Goal: Information Seeking & Learning: Understand process/instructions

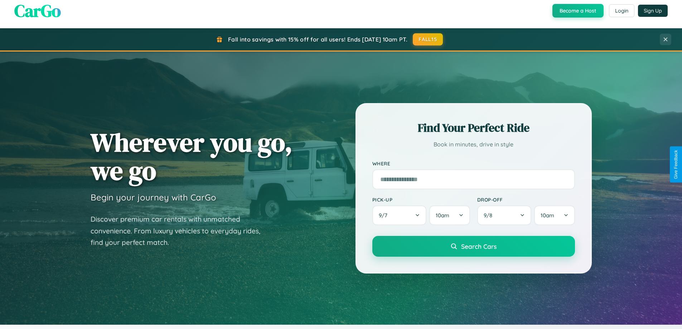
scroll to position [308, 0]
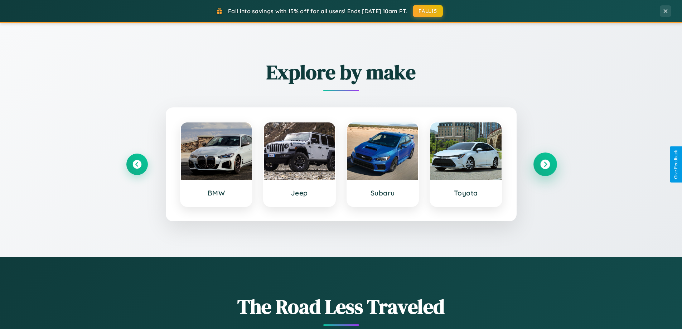
click at [545, 164] on icon at bounding box center [545, 165] width 10 height 10
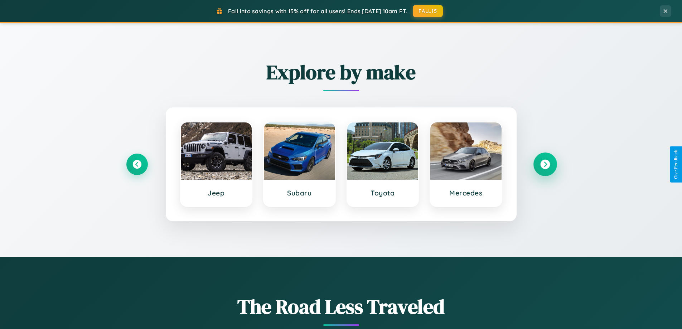
click at [545, 164] on icon at bounding box center [545, 165] width 10 height 10
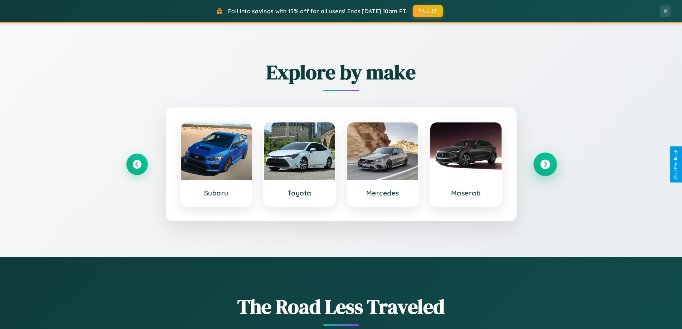
click at [545, 164] on icon at bounding box center [545, 165] width 10 height 10
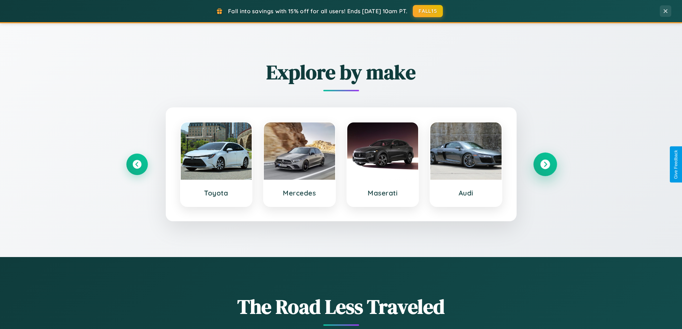
scroll to position [1377, 0]
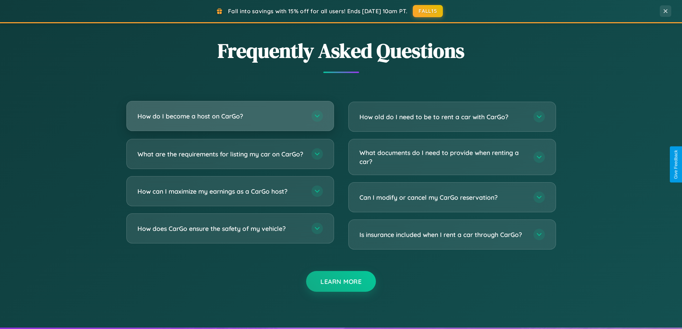
click at [230, 116] on h3 "How do I become a host on CarGo?" at bounding box center [220, 116] width 167 height 9
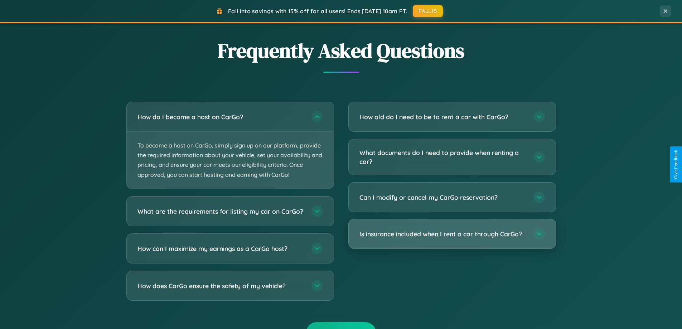
click at [452, 234] on h3 "Is insurance included when I rent a car through CarGo?" at bounding box center [442, 233] width 167 height 9
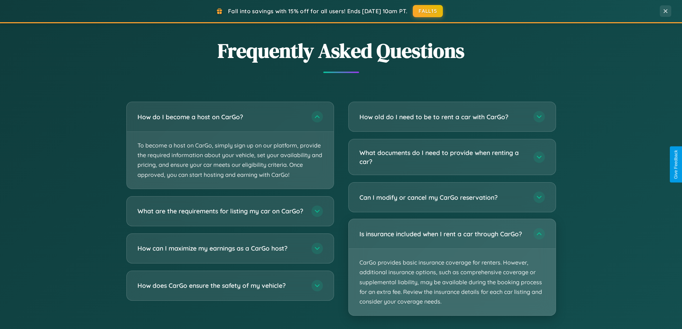
click at [452, 267] on p "CarGo provides basic insurance coverage for renters. However, additional insura…" at bounding box center [452, 282] width 207 height 67
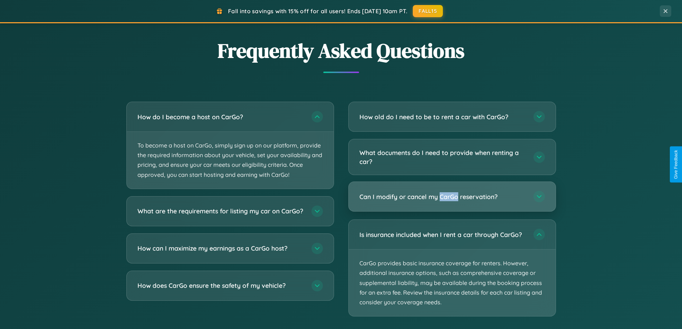
click at [452, 197] on h3 "Can I modify or cancel my CarGo reservation?" at bounding box center [442, 196] width 167 height 9
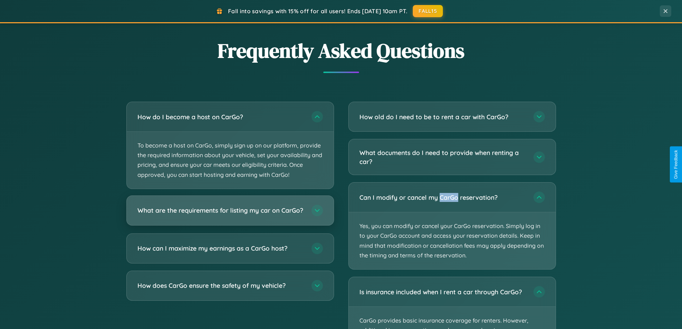
click at [230, 214] on h3 "What are the requirements for listing my car on CarGo?" at bounding box center [220, 210] width 167 height 9
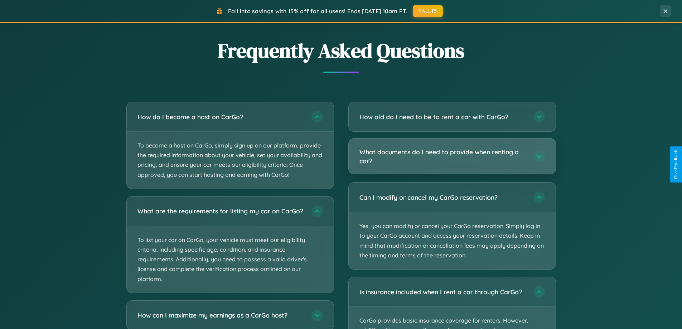
click at [452, 157] on h3 "What documents do I need to provide when renting a car?" at bounding box center [442, 156] width 167 height 18
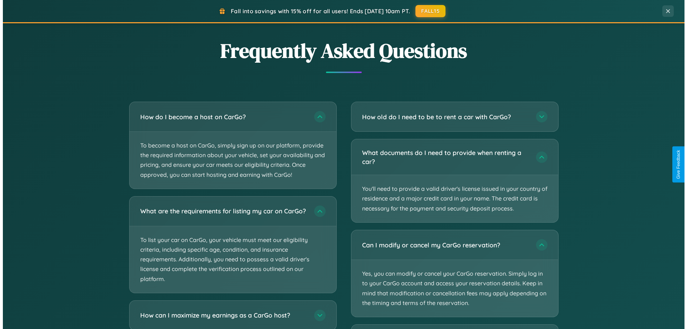
scroll to position [0, 0]
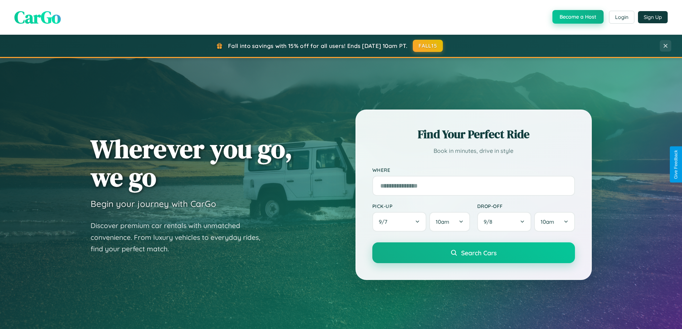
click at [577, 17] on button "Become a Host" at bounding box center [577, 17] width 51 height 14
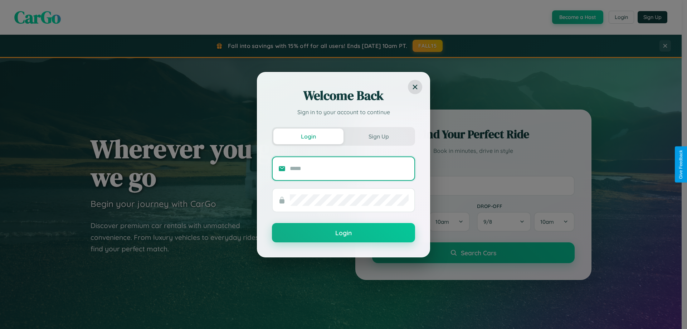
click at [349, 168] on input "text" at bounding box center [349, 168] width 119 height 11
type input "**********"
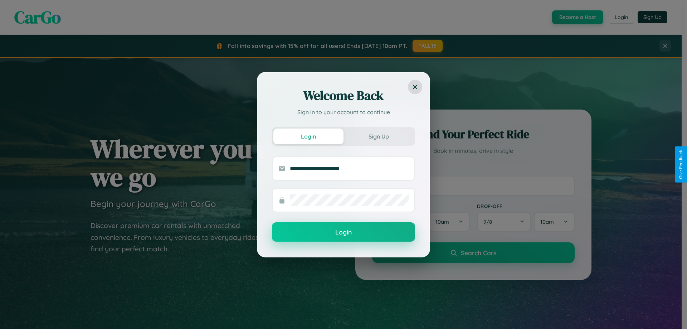
click at [344, 232] on button "Login" at bounding box center [343, 231] width 143 height 19
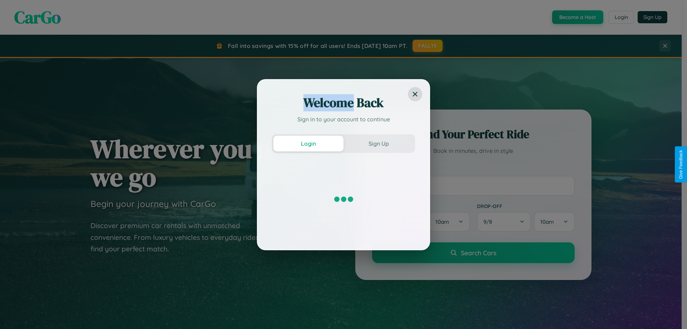
click at [577, 17] on div "Welcome Back Sign in to your account to continue Login Sign Up" at bounding box center [343, 164] width 687 height 329
